Goal: Transaction & Acquisition: Obtain resource

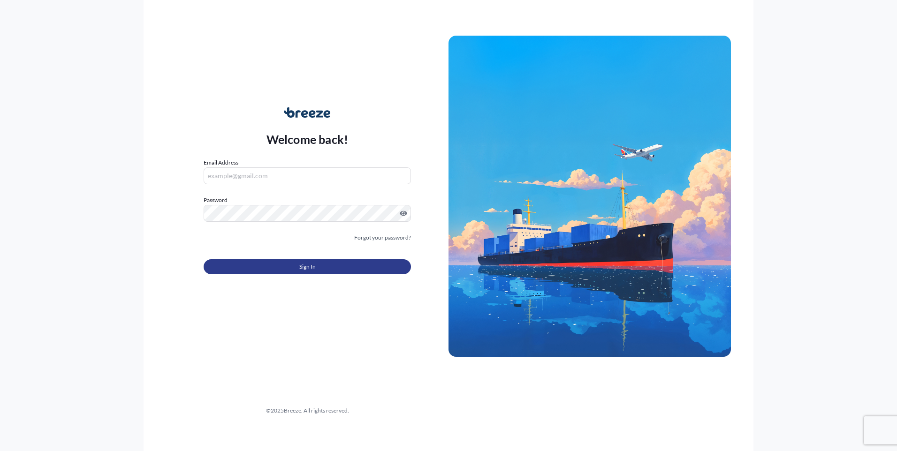
type input "[EMAIL_ADDRESS][DOMAIN_NAME]"
click at [288, 261] on button "Sign In" at bounding box center [306, 266] width 207 height 15
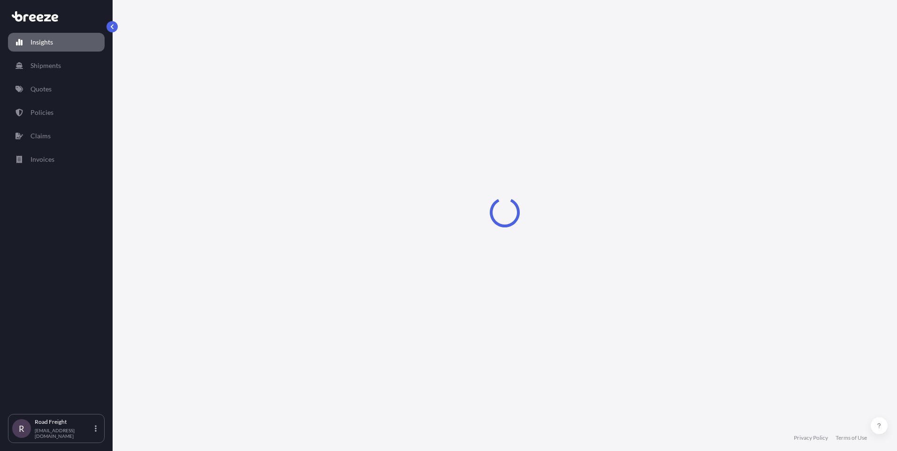
select select "2025"
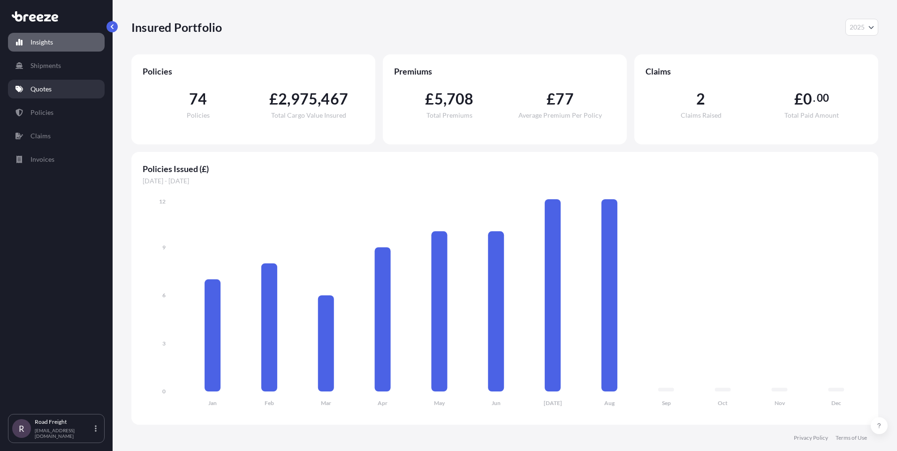
click at [26, 87] on link "Quotes" at bounding box center [56, 89] width 97 height 19
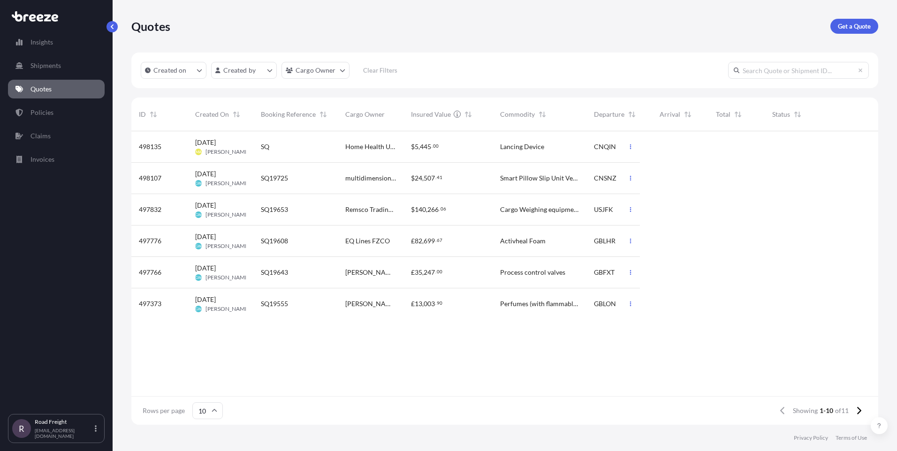
scroll to position [292, 739]
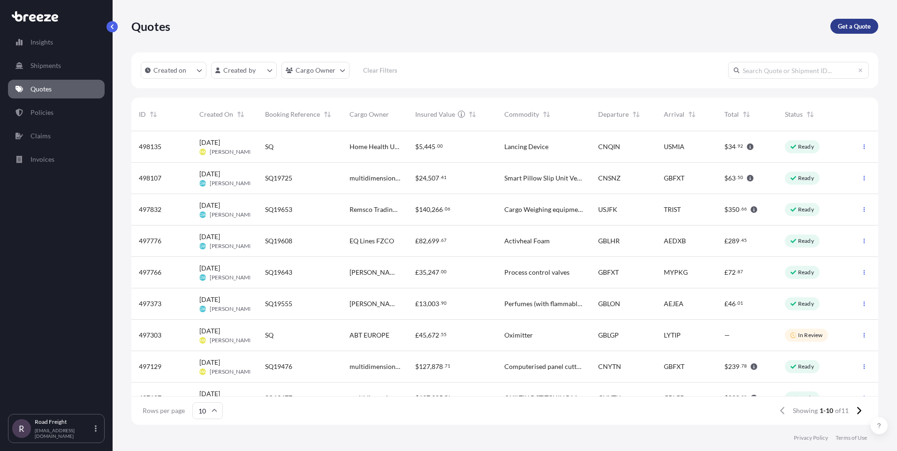
click at [854, 28] on p "Get a Quote" at bounding box center [853, 26] width 33 height 9
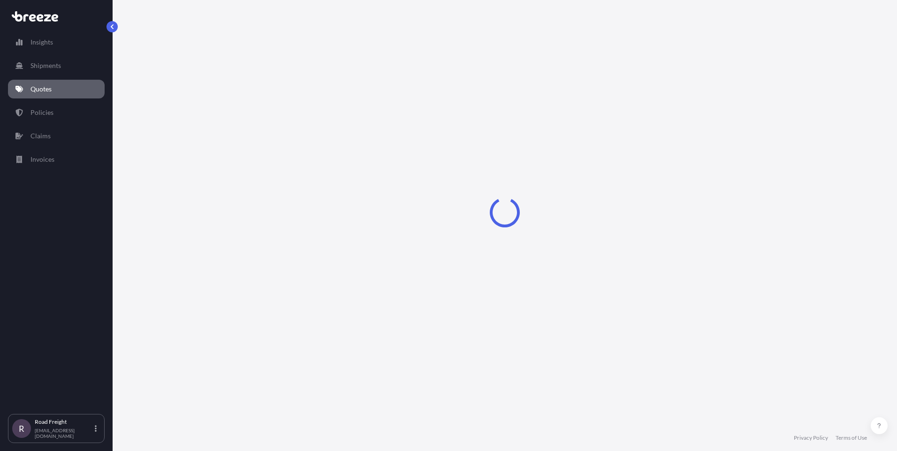
select select "Sea"
select select "1"
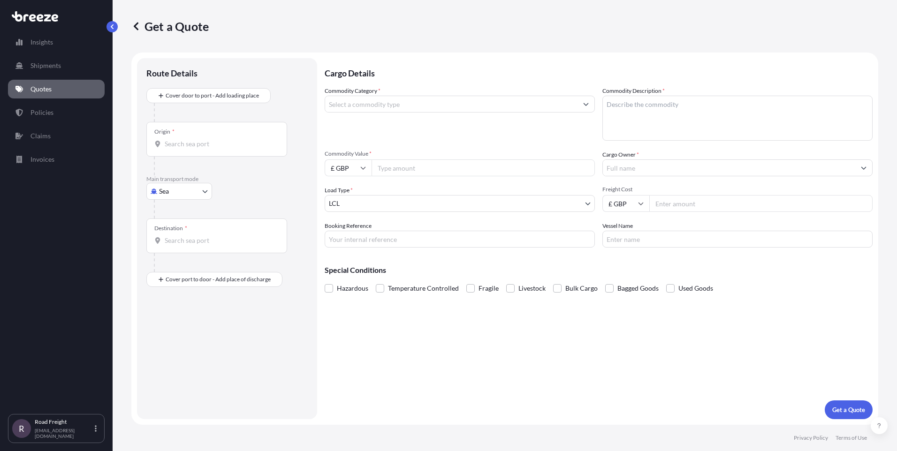
click at [189, 186] on body "Insights Shipments Quotes Policies Claims Invoices R Road Freight [EMAIL_ADDRES…" at bounding box center [448, 225] width 897 height 451
click at [179, 249] on span "Road" at bounding box center [171, 249] width 15 height 9
select select "Road"
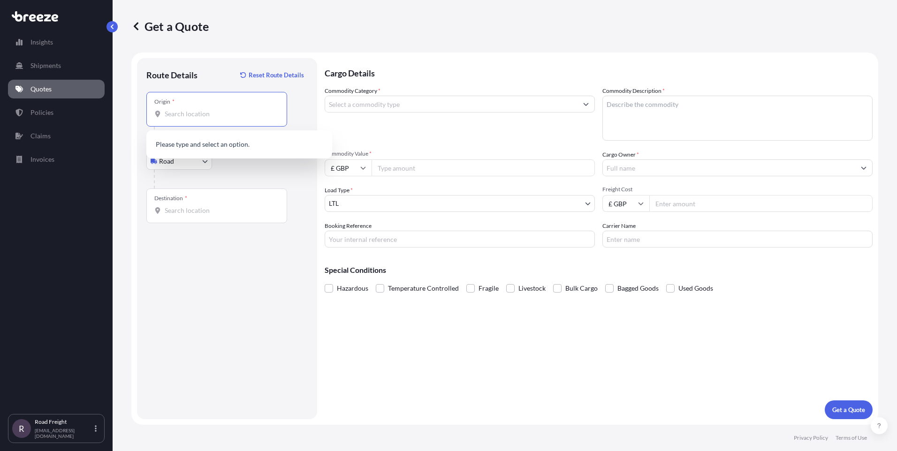
click at [191, 116] on input "Origin *" at bounding box center [220, 113] width 111 height 9
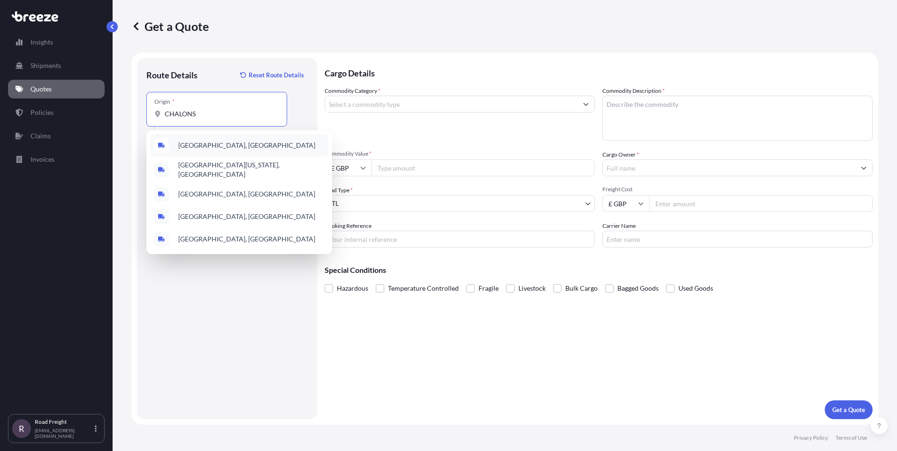
click at [205, 150] on span "[GEOGRAPHIC_DATA], [GEOGRAPHIC_DATA]" at bounding box center [246, 145] width 137 height 9
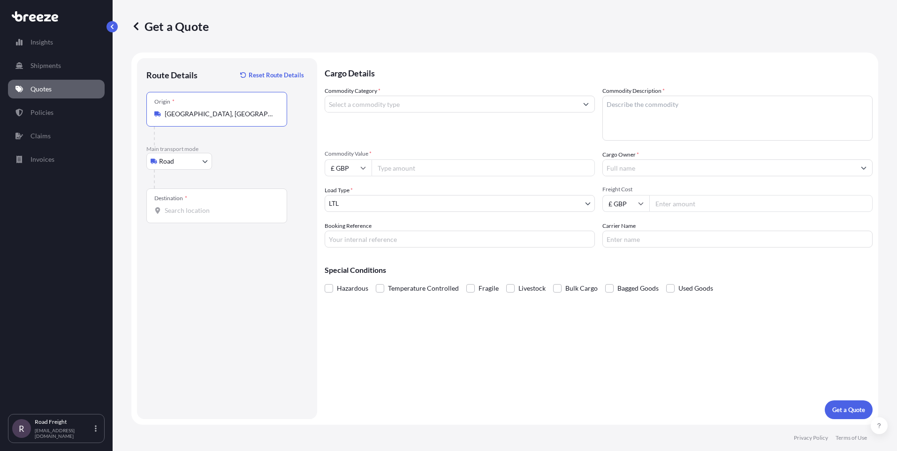
type input "[GEOGRAPHIC_DATA], [GEOGRAPHIC_DATA]"
click at [201, 211] on input "Destination *" at bounding box center [220, 210] width 111 height 9
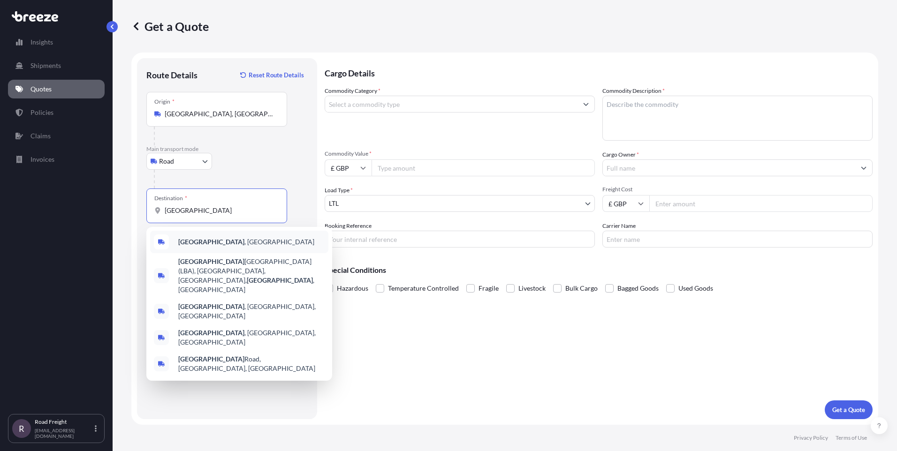
click at [190, 239] on b "[GEOGRAPHIC_DATA]" at bounding box center [211, 242] width 66 height 8
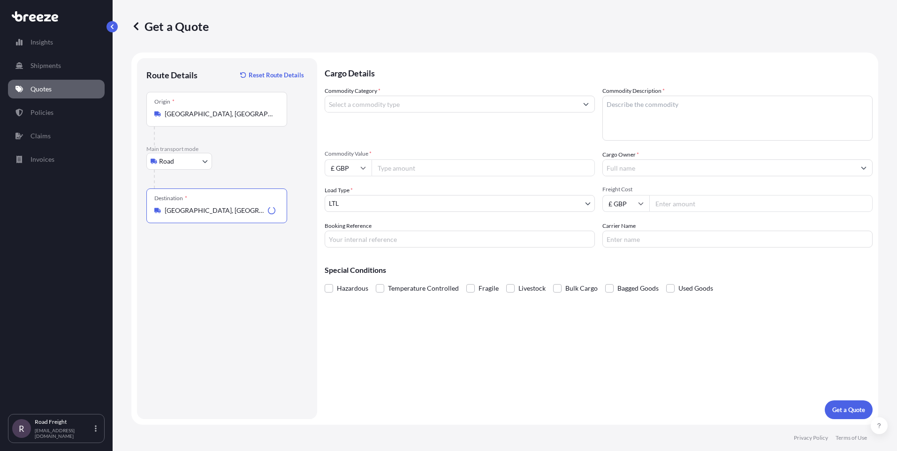
type input "[GEOGRAPHIC_DATA], [GEOGRAPHIC_DATA]"
click at [354, 105] on input "Commodity Category *" at bounding box center [451, 104] width 252 height 17
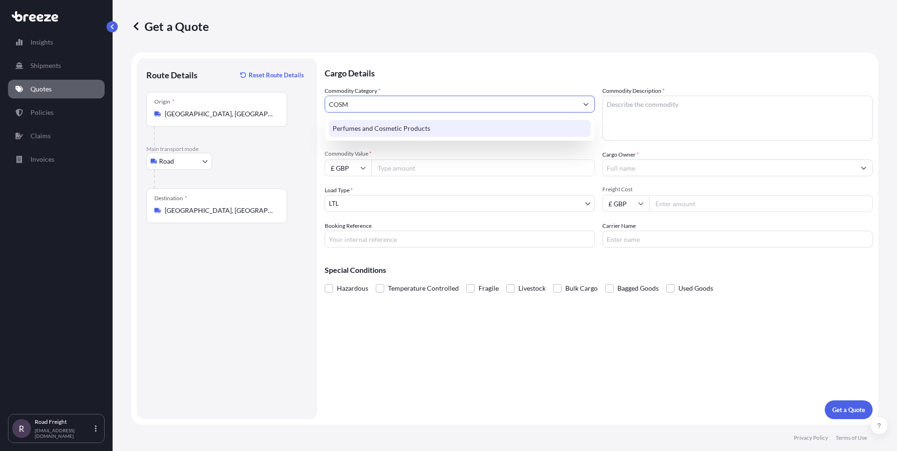
click at [356, 127] on div "Perfumes and Cosmetic Products" at bounding box center [460, 128] width 262 height 17
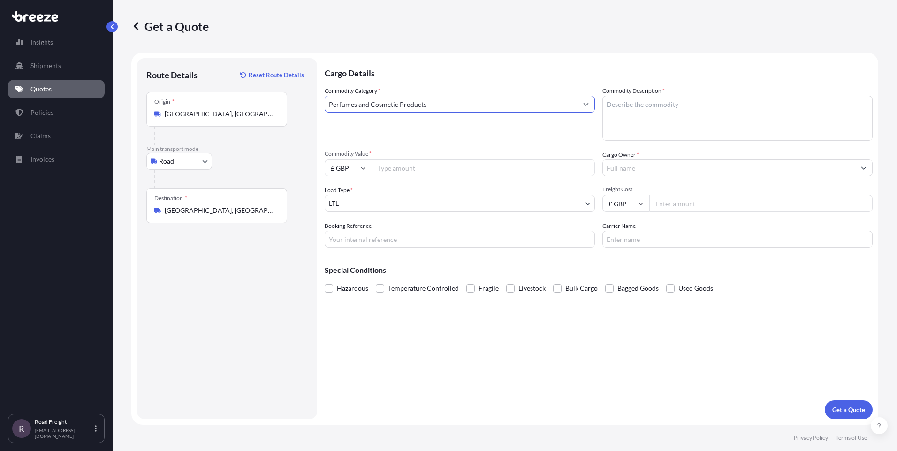
type input "Perfumes and Cosmetic Products"
click at [645, 120] on textarea "Commodity Description *" at bounding box center [737, 118] width 270 height 45
click at [768, 109] on textarea "COSMETICS, MANICURE PREPATATIONS," at bounding box center [737, 118] width 270 height 45
type textarea "COSMETICS, MANICURE PREPATATIONS, SHOPPING BAGS, BOTTLES, TEXTILES"
click at [489, 172] on input "Commodity Value *" at bounding box center [482, 167] width 223 height 17
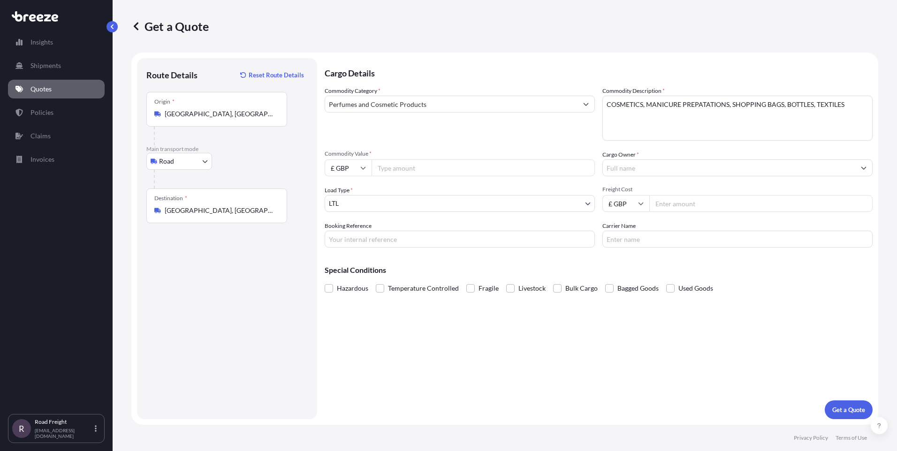
click at [365, 167] on icon at bounding box center [363, 168] width 5 height 3
click at [343, 193] on div "€ EUR" at bounding box center [347, 194] width 39 height 18
type input "€ EUR"
click at [392, 168] on input "Commodity Value *" at bounding box center [482, 167] width 223 height 17
type input "197835.54"
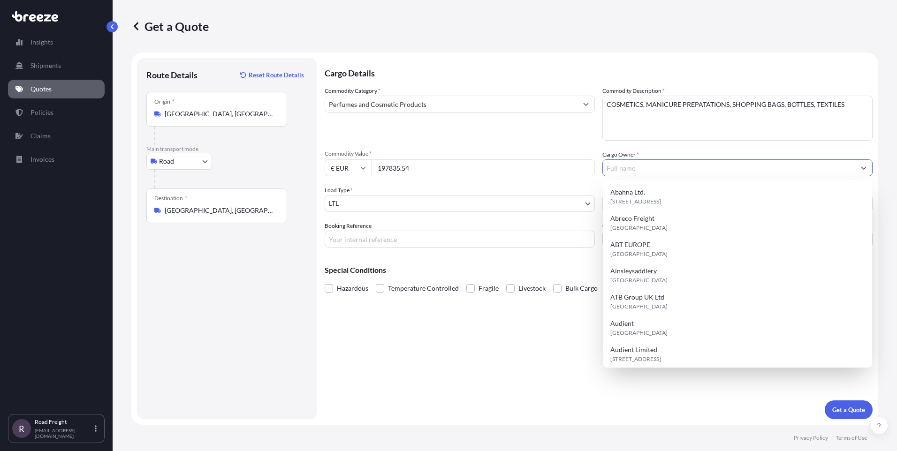
click at [647, 168] on input "Cargo Owner *" at bounding box center [729, 167] width 252 height 17
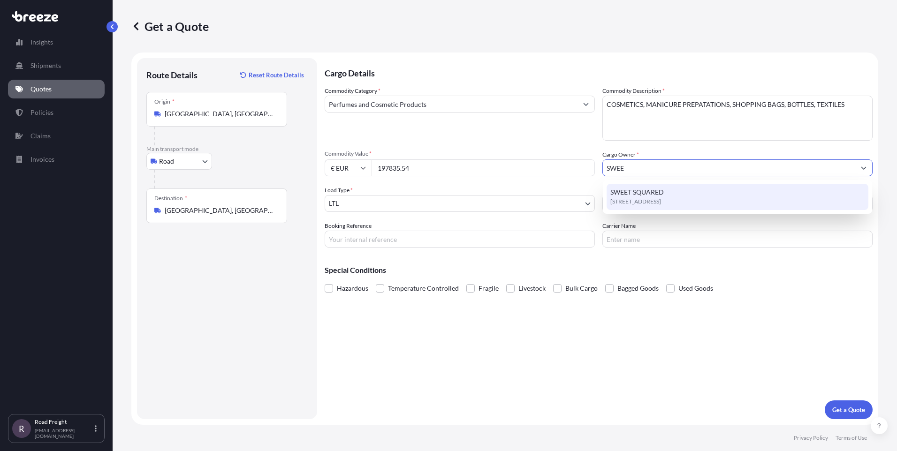
click at [628, 199] on span "[STREET_ADDRESS]" at bounding box center [635, 201] width 51 height 9
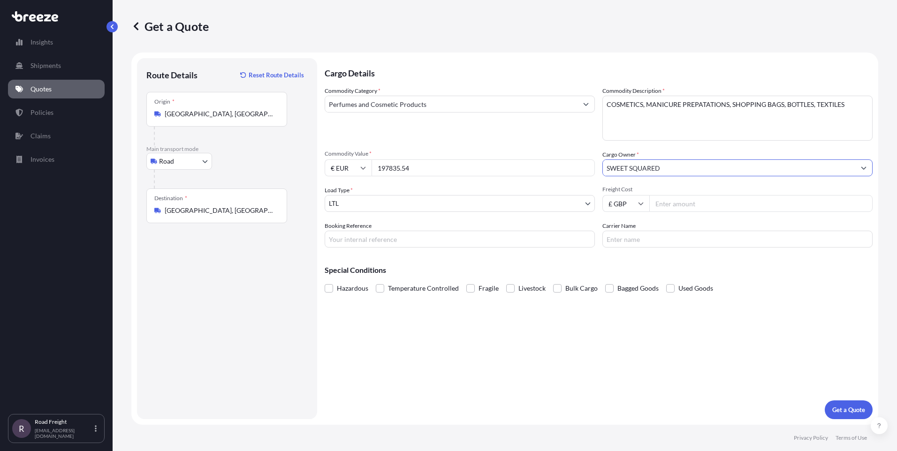
type input "SWEET SQUARED"
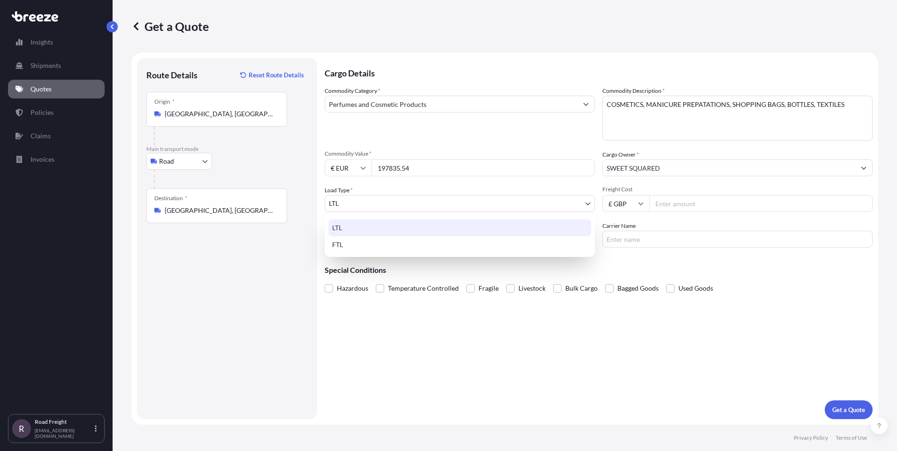
click at [584, 201] on body "15 options available. 7 options available. 0 options available. 1 option availa…" at bounding box center [448, 225] width 897 height 451
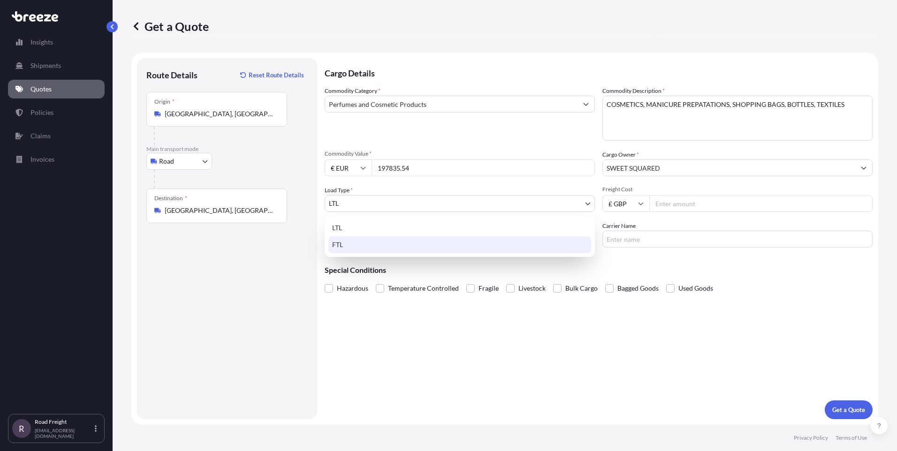
click at [430, 243] on div "FTL" at bounding box center [459, 244] width 263 height 17
select select "2"
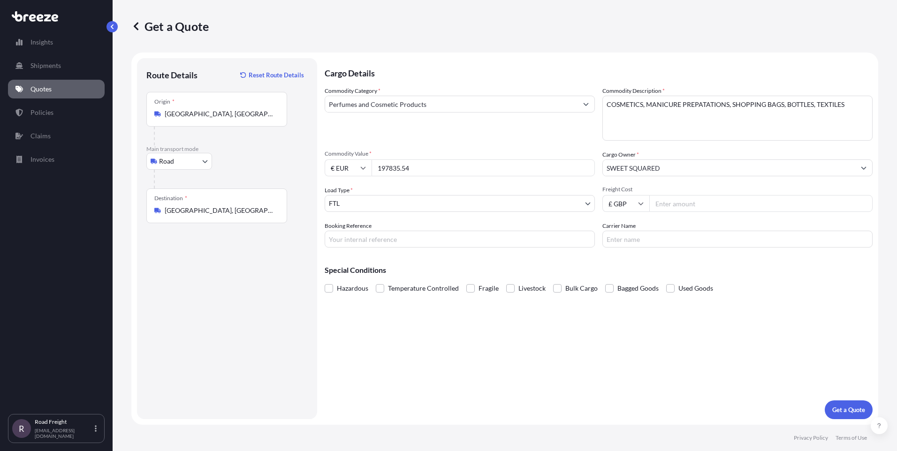
click at [672, 210] on input "Freight Cost" at bounding box center [760, 203] width 223 height 17
type input "2550"
click at [351, 235] on input "Booking Reference" at bounding box center [459, 239] width 270 height 17
paste input "SI31675"
type input "SI31675"
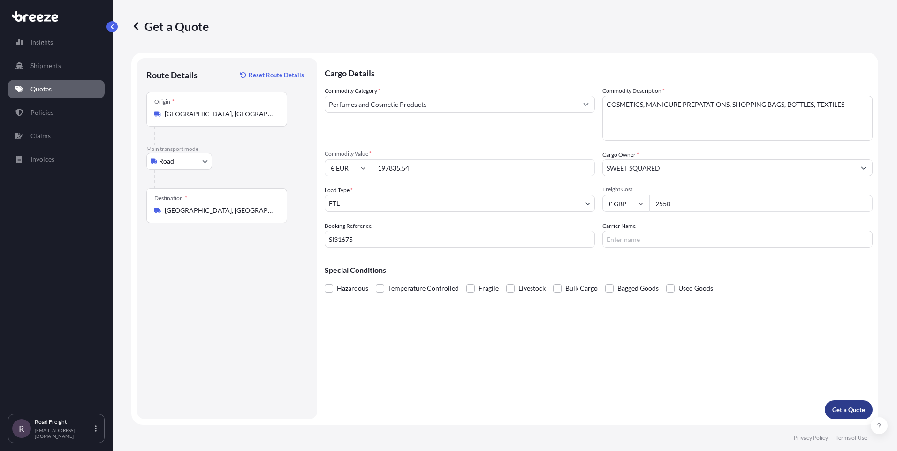
click at [857, 406] on p "Get a Quote" at bounding box center [848, 409] width 33 height 9
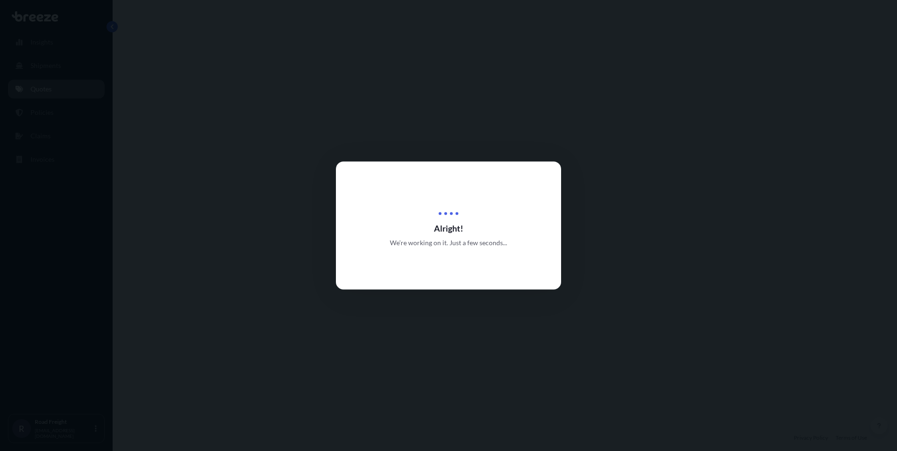
select select "Road"
select select "2"
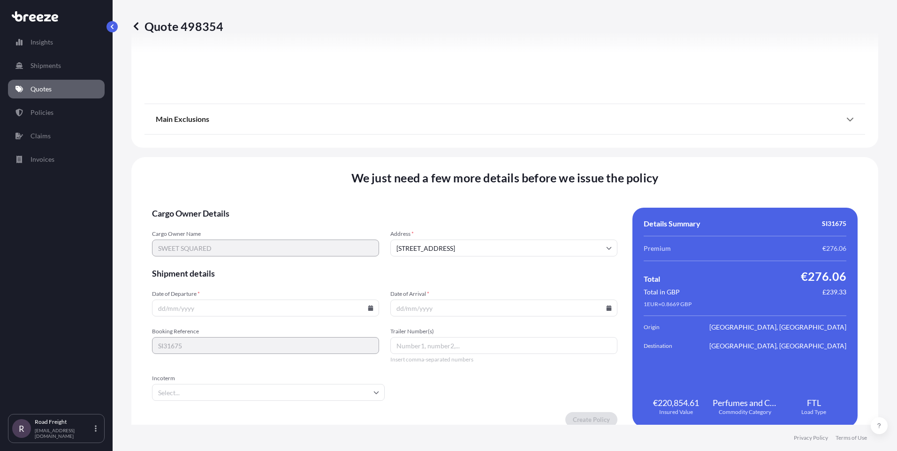
scroll to position [1037, 0]
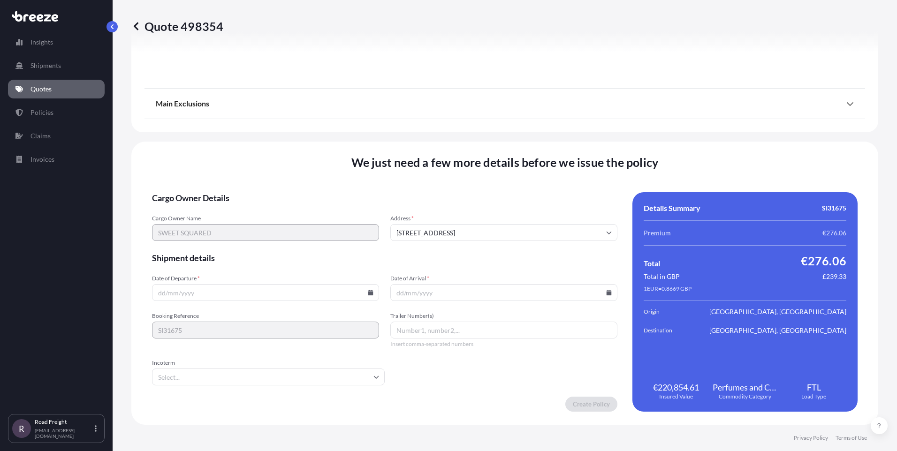
click at [366, 297] on input "Date of Departure *" at bounding box center [265, 292] width 227 height 17
click at [369, 292] on icon at bounding box center [371, 293] width 6 height 6
click at [287, 174] on button "5" at bounding box center [286, 173] width 15 height 15
type input "[DATE]"
click at [606, 292] on icon at bounding box center [609, 293] width 6 height 6
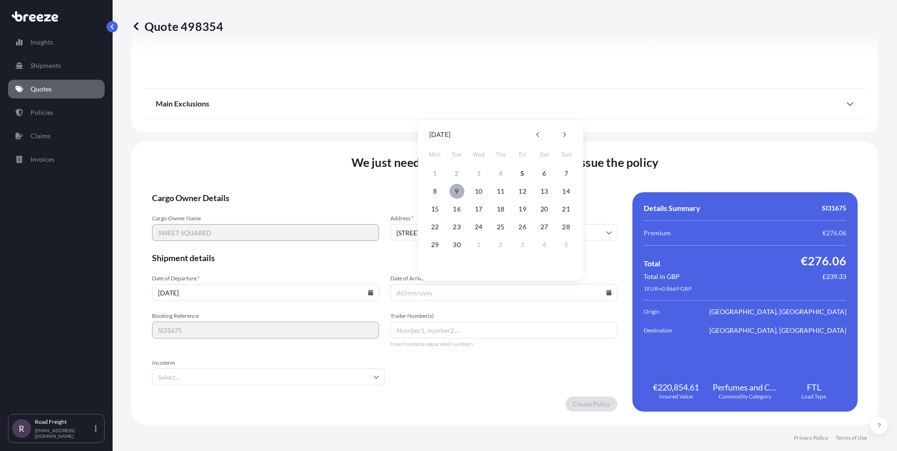
click at [456, 195] on button "9" at bounding box center [456, 191] width 15 height 15
type input "[DATE]"
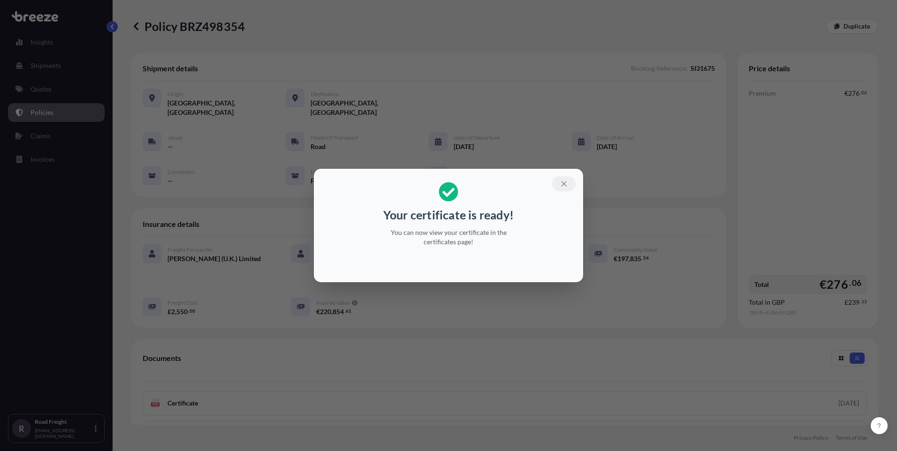
click at [560, 183] on icon "button" at bounding box center [563, 184] width 8 height 8
